Goal: Entertainment & Leisure: Consume media (video, audio)

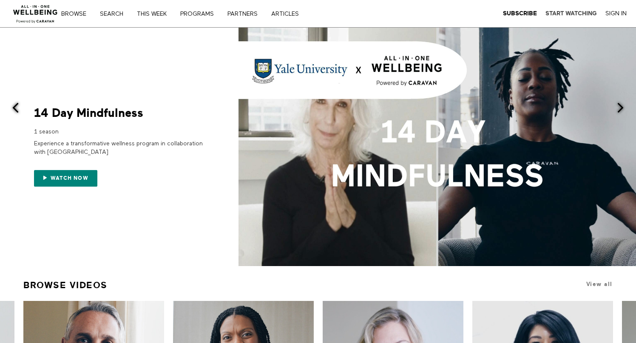
click at [565, 13] on strong "Start Watching" at bounding box center [570, 13] width 51 height 6
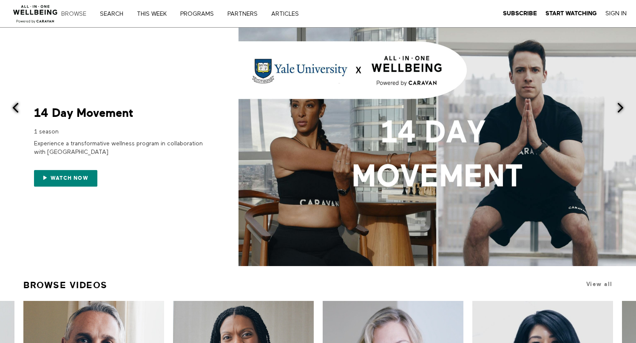
click at [76, 13] on link "Browse" at bounding box center [76, 14] width 37 height 6
click at [112, 14] on link "Search" at bounding box center [114, 14] width 35 height 6
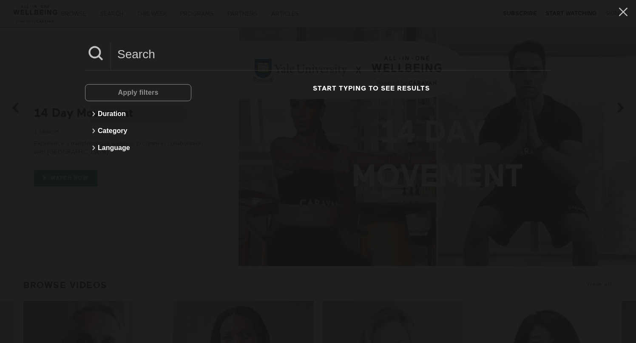
click at [93, 114] on icon at bounding box center [93, 114] width 10 height 10
click at [128, 149] on div "5 to 15 minutes" at bounding box center [134, 147] width 71 height 8
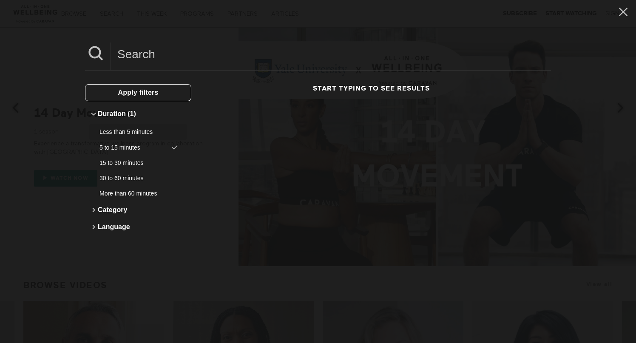
click at [135, 132] on div "Less than 5 minutes" at bounding box center [134, 131] width 71 height 8
click at [150, 94] on span "Apply filters" at bounding box center [138, 92] width 40 height 7
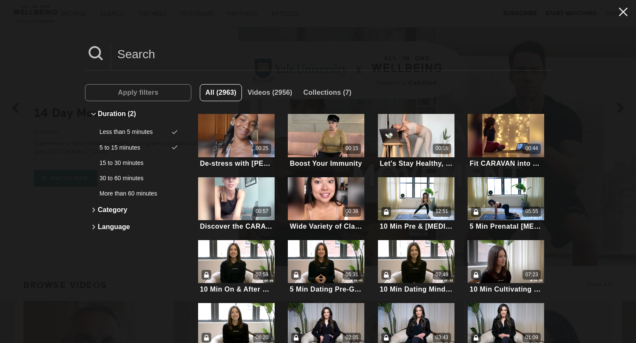
click at [622, 11] on icon at bounding box center [623, 12] width 16 height 14
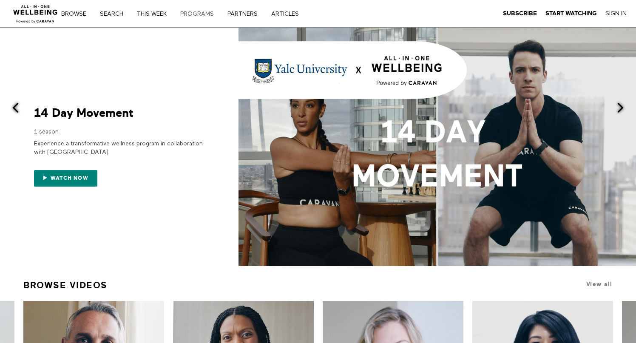
click at [201, 14] on link "PROGRAMS" at bounding box center [199, 14] width 45 height 6
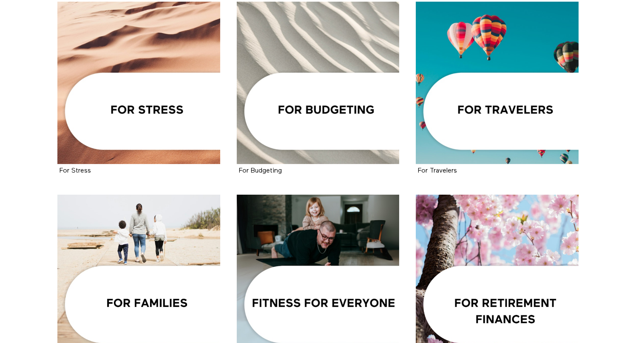
scroll to position [585, 0]
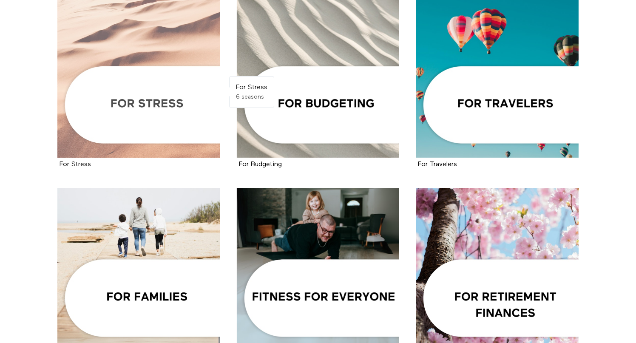
click at [169, 111] on div at bounding box center [138, 76] width 163 height 163
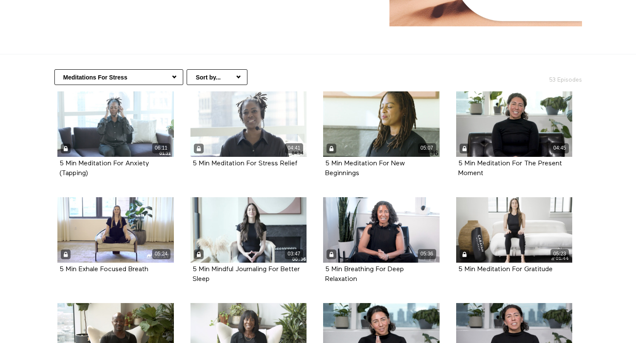
scroll to position [125, 0]
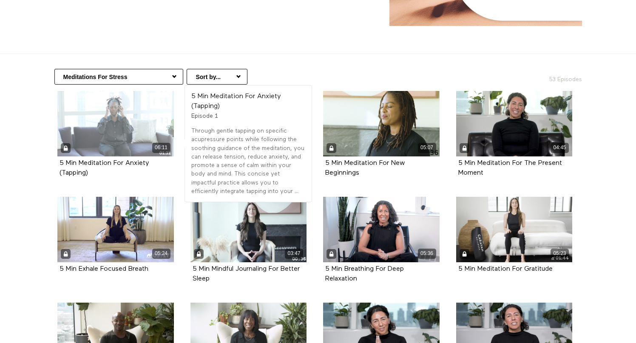
click at [119, 118] on div "06:11" at bounding box center [115, 123] width 116 height 65
